Goal: Task Accomplishment & Management: Manage account settings

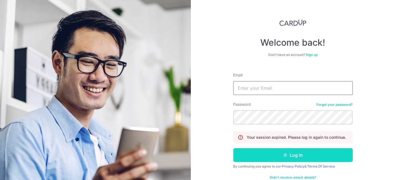
type input "[EMAIL_ADDRESS][DOMAIN_NAME]"
click at [288, 150] on button "Log in" at bounding box center [292, 155] width 119 height 14
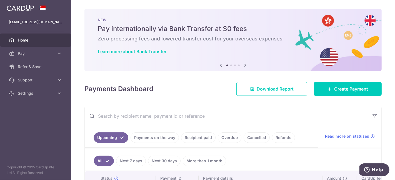
click at [152, 136] on link "Payments on the way" at bounding box center [154, 138] width 48 height 11
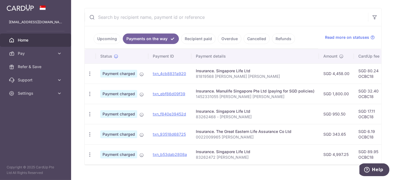
click at [106, 39] on link "Upcoming" at bounding box center [107, 39] width 27 height 11
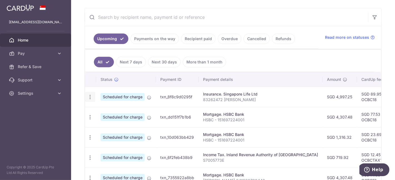
click at [90, 95] on icon "button" at bounding box center [90, 97] width 6 height 6
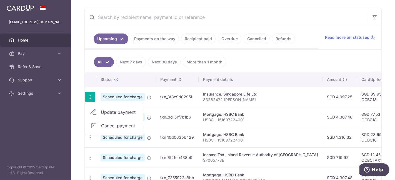
click at [115, 110] on span "Update payment" at bounding box center [120, 112] width 38 height 7
radio input "true"
type input "4,997.25"
type input "[DATE]"
type input "83262472 [PERSON_NAME]"
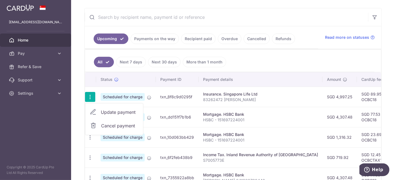
type input "OCBC18"
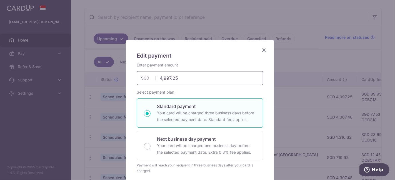
click at [200, 78] on input "4,997.25" at bounding box center [200, 78] width 126 height 14
click at [163, 78] on input "4,997.25" at bounding box center [200, 78] width 126 height 14
type input "4,197.25"
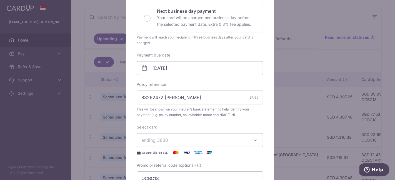
scroll to position [168, 0]
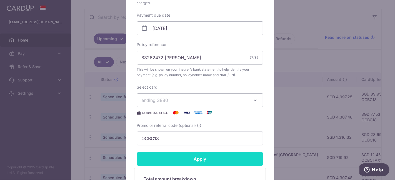
click at [200, 159] on input "Apply" at bounding box center [200, 159] width 126 height 14
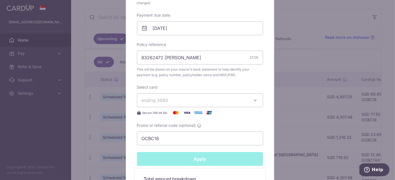
type input "Successfully Applied"
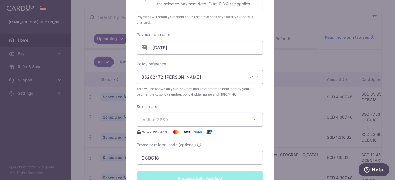
scroll to position [187, 0]
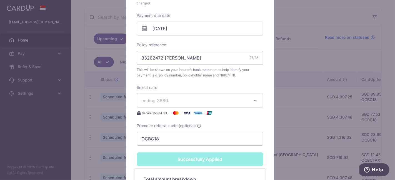
click at [77, 149] on div "Edit payment By clicking apply, you will make changes to all payments to Singap…" at bounding box center [197, 90] width 395 height 180
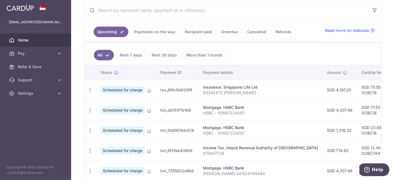
scroll to position [104, 0]
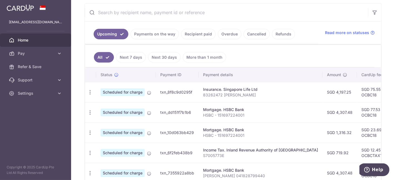
click at [152, 36] on link "Payments on the way" at bounding box center [154, 34] width 48 height 11
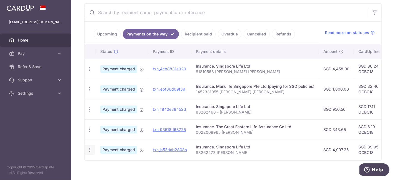
click at [88, 149] on icon "button" at bounding box center [90, 150] width 6 height 6
click at [78, 135] on div "× Pause Schedule Pause all future payments in this series Pause just this one p…" at bounding box center [233, 90] width 324 height 180
